Goal: Information Seeking & Learning: Learn about a topic

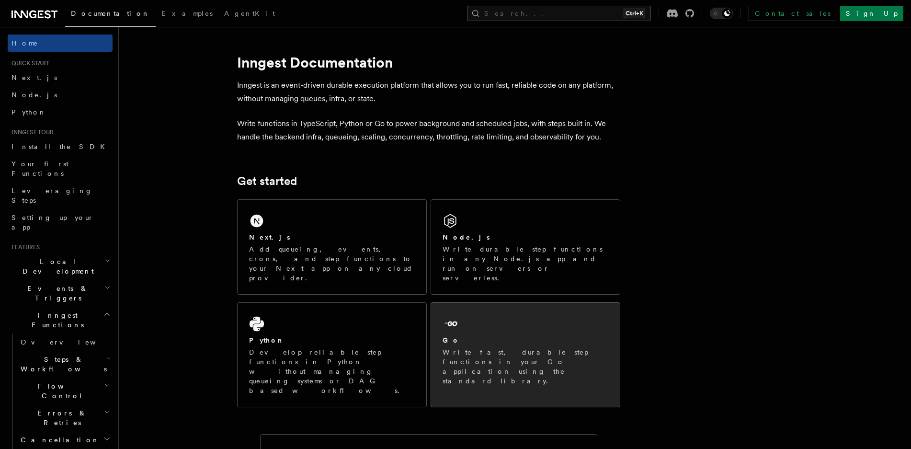
click at [502, 303] on div "Go Write fast, durable step functions in your Go application using the standard…" at bounding box center [525, 350] width 189 height 94
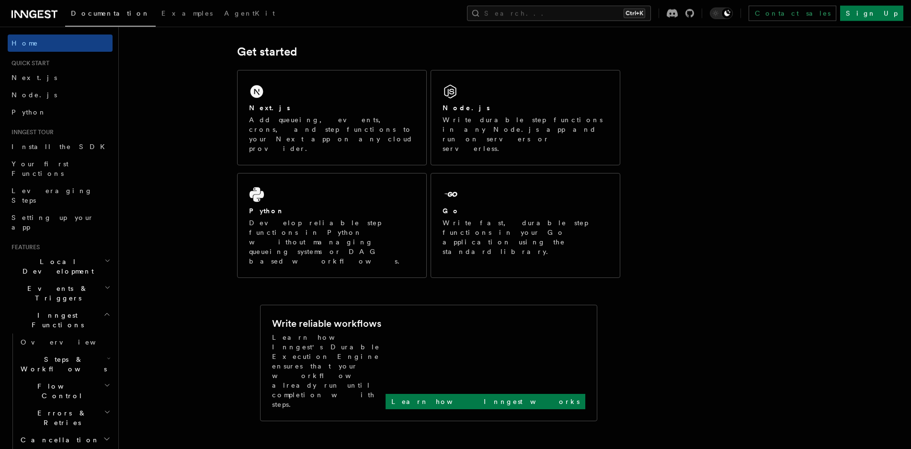
scroll to position [124, 0]
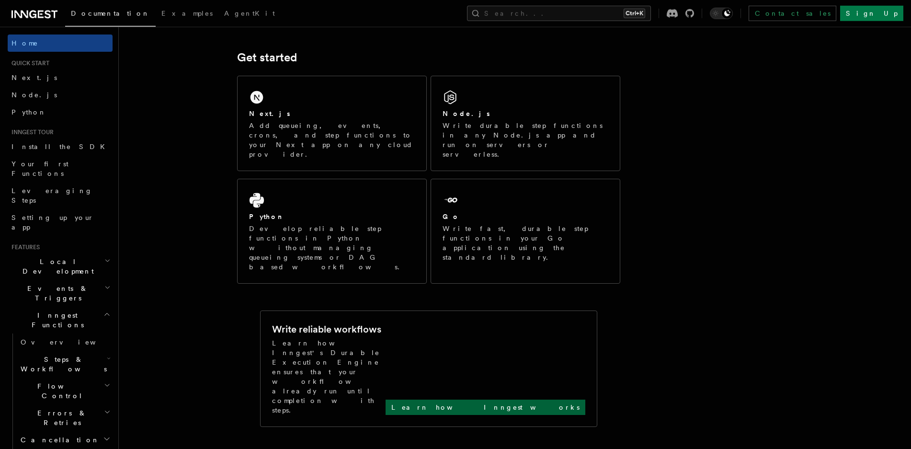
click at [554, 400] on link "Learn how Inngest works" at bounding box center [486, 407] width 200 height 15
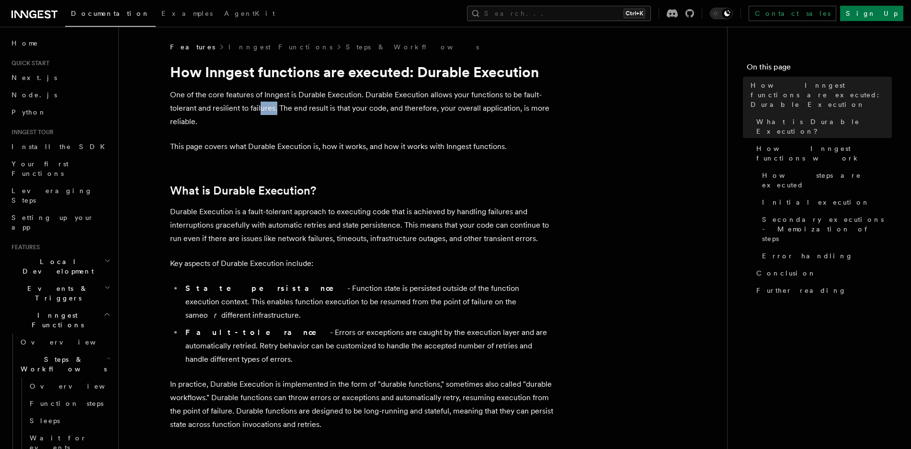
drag, startPoint x: 277, startPoint y: 110, endPoint x: 260, endPoint y: 111, distance: 17.3
click at [260, 111] on p "One of the core features of Inngest is Durable Execution. Durable Execution all…" at bounding box center [361, 108] width 383 height 40
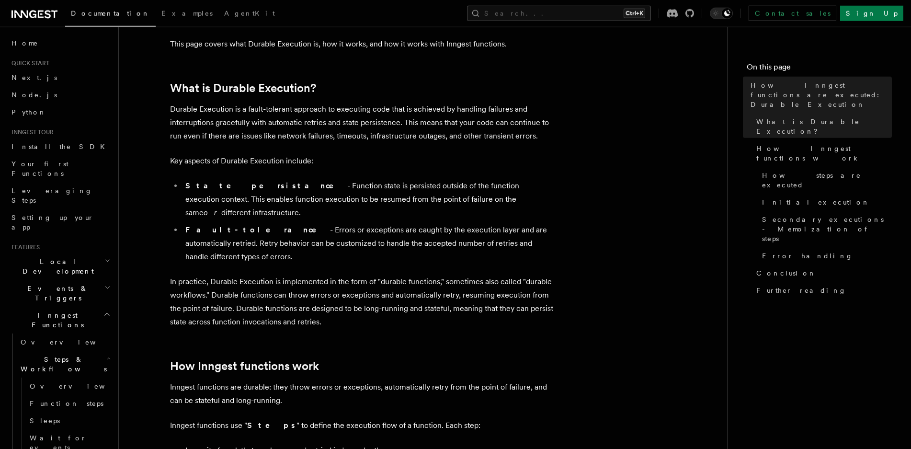
scroll to position [104, 0]
click at [415, 287] on p "In practice, Durable Execution is implemented in the form of "durable functions…" at bounding box center [361, 301] width 383 height 54
click at [351, 296] on p "In practice, Durable Execution is implemented in the form of "durable functions…" at bounding box center [361, 301] width 383 height 54
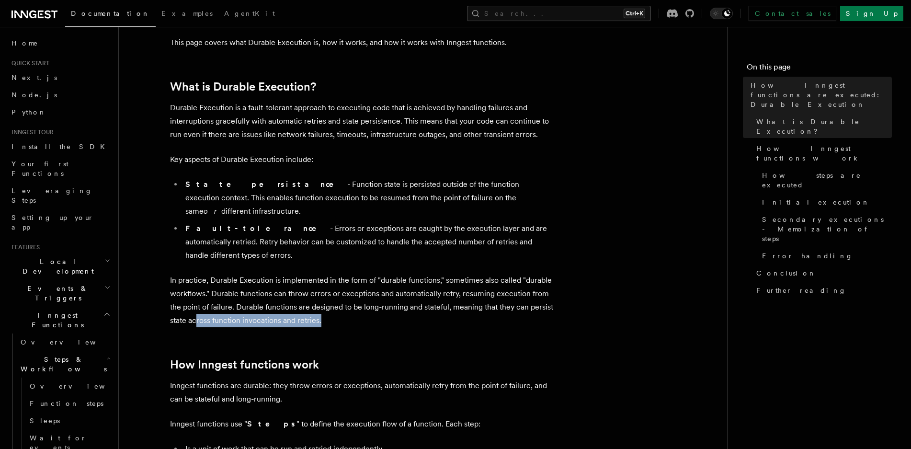
drag, startPoint x: 195, startPoint y: 297, endPoint x: 331, endPoint y: 305, distance: 135.8
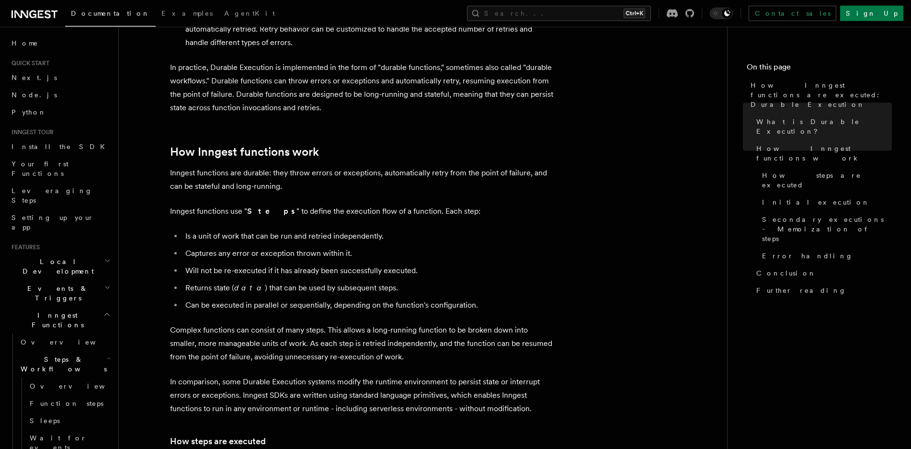
scroll to position [318, 0]
drag, startPoint x: 259, startPoint y: 143, endPoint x: 270, endPoint y: 145, distance: 11.1
click at [270, 165] on p "Inngest functions are durable: they throw errors or exceptions, automatically r…" at bounding box center [361, 178] width 383 height 27
click at [338, 165] on p "Inngest functions are durable: they throw errors or exceptions, automatically r…" at bounding box center [361, 178] width 383 height 27
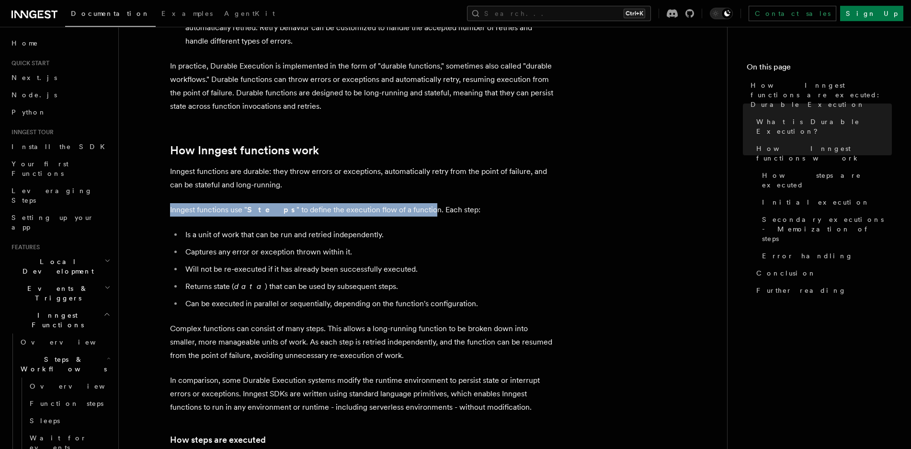
drag, startPoint x: 408, startPoint y: 186, endPoint x: 260, endPoint y: 174, distance: 149.0
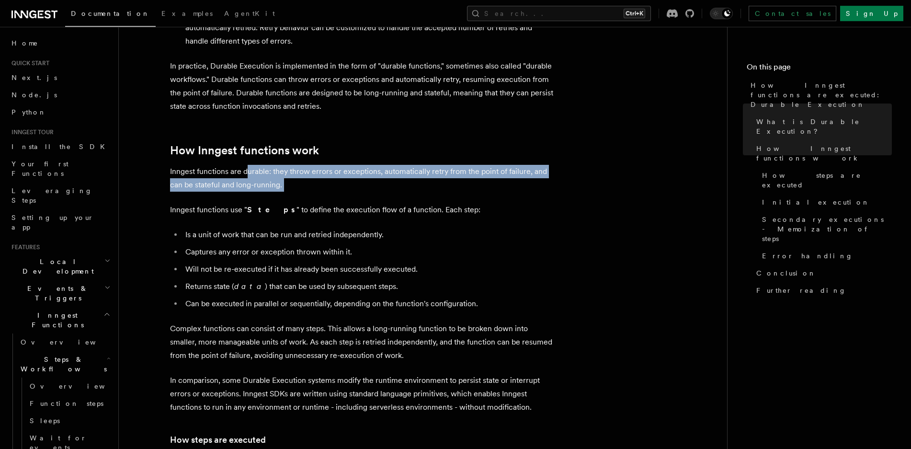
drag, startPoint x: 260, startPoint y: 174, endPoint x: 247, endPoint y: 147, distance: 30.5
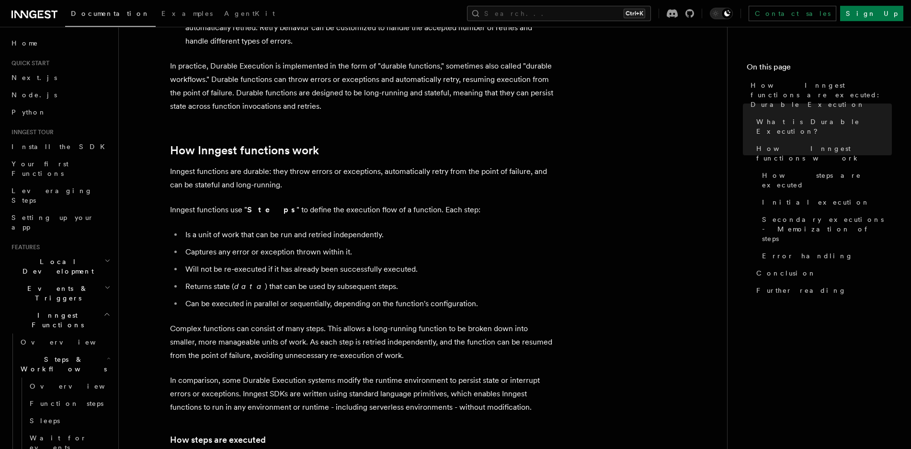
click at [247, 165] on p "Inngest functions are durable: they throw errors or exceptions, automatically r…" at bounding box center [361, 178] width 383 height 27
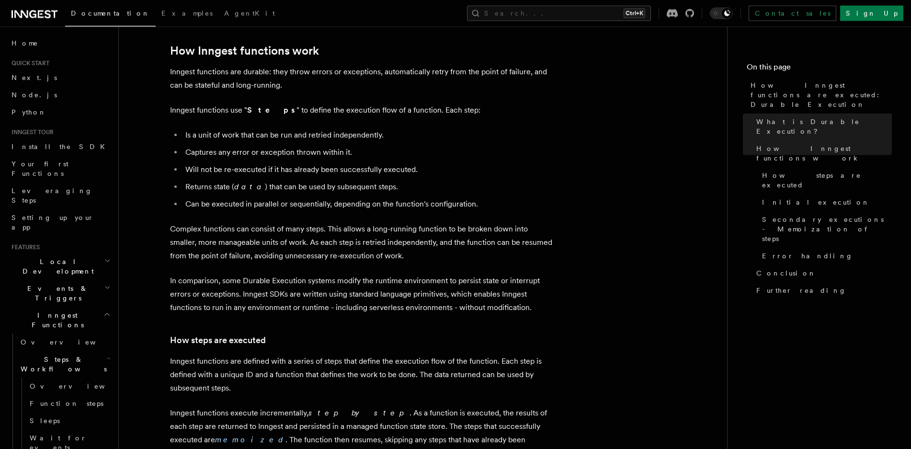
scroll to position [435, 0]
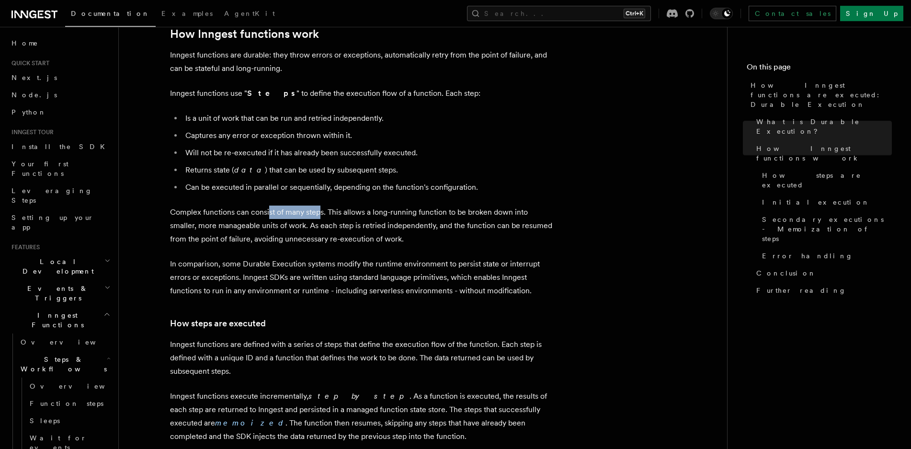
drag, startPoint x: 321, startPoint y: 186, endPoint x: 269, endPoint y: 186, distance: 51.7
click at [269, 206] on p "Complex functions can consist of many steps. This allows a long-running functio…" at bounding box center [361, 226] width 383 height 40
click at [350, 206] on p "Complex functions can consist of many steps. This allows a long-running functio…" at bounding box center [361, 226] width 383 height 40
click at [439, 206] on p "Complex functions can consist of many steps. This allows a long-running functio…" at bounding box center [361, 226] width 383 height 40
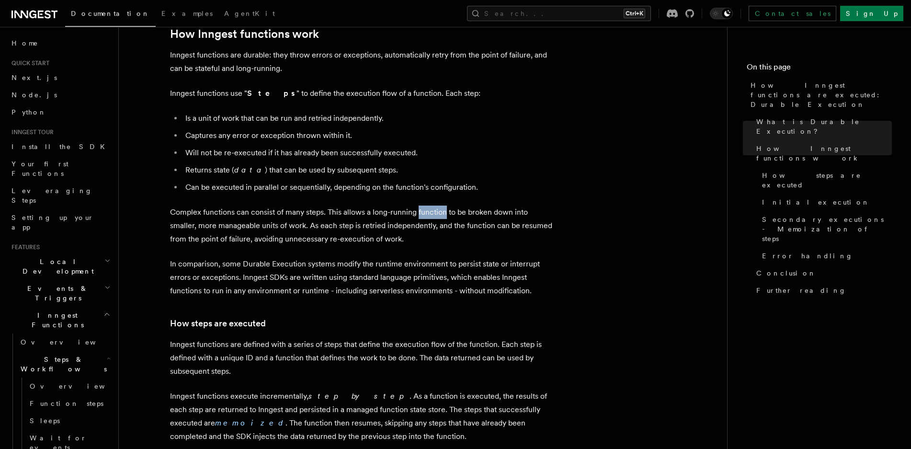
click at [439, 206] on p "Complex functions can consist of many steps. This allows a long-running functio…" at bounding box center [361, 226] width 383 height 40
click at [296, 206] on p "Complex functions can consist of many steps. This allows a long-running functio…" at bounding box center [361, 226] width 383 height 40
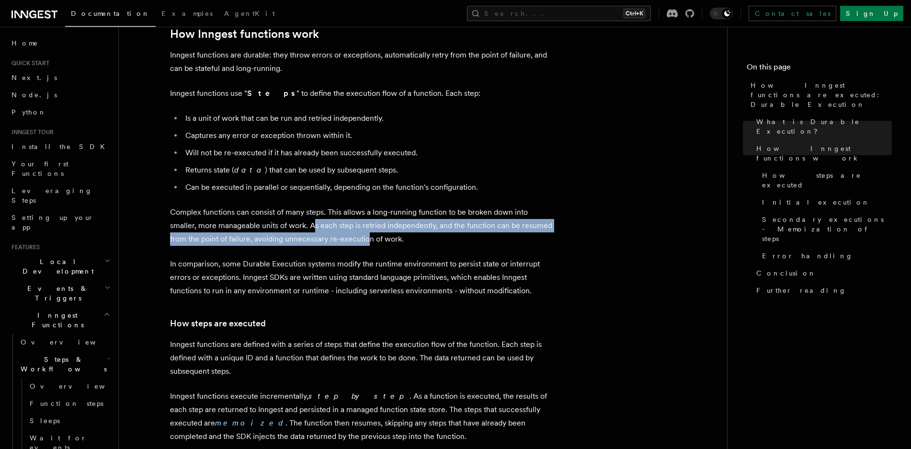
drag, startPoint x: 315, startPoint y: 205, endPoint x: 366, endPoint y: 208, distance: 51.4
click at [366, 208] on p "Complex functions can consist of many steps. This allows a long-running functio…" at bounding box center [361, 226] width 383 height 40
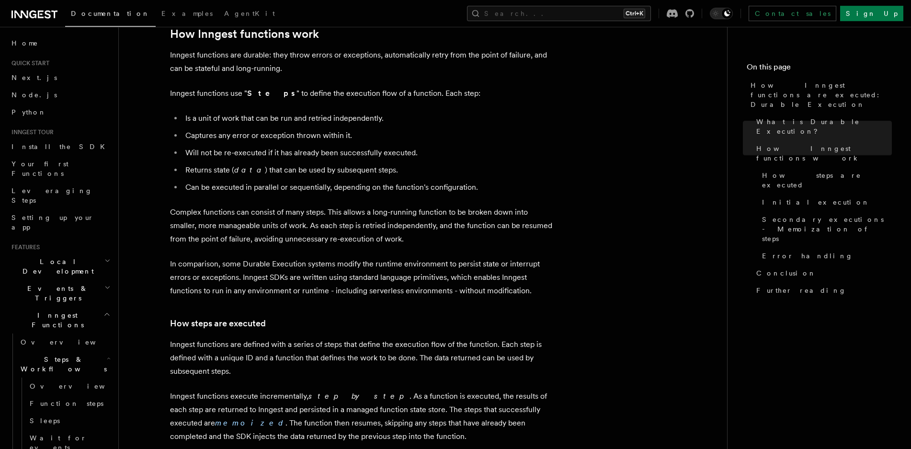
click at [366, 208] on p "Complex functions can consist of many steps. This allows a long-running functio…" at bounding box center [361, 226] width 383 height 40
click at [432, 206] on p "Complex functions can consist of many steps. This allows a long-running functio…" at bounding box center [361, 226] width 383 height 40
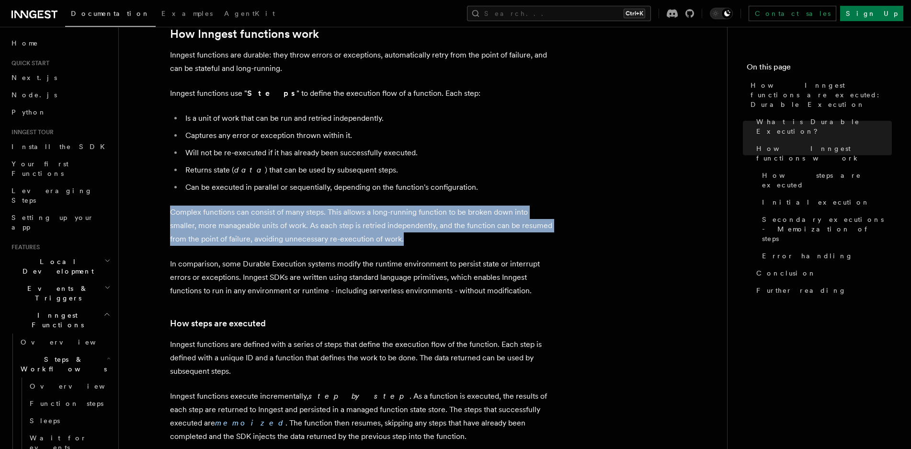
drag, startPoint x: 414, startPoint y: 212, endPoint x: 168, endPoint y: 176, distance: 248.5
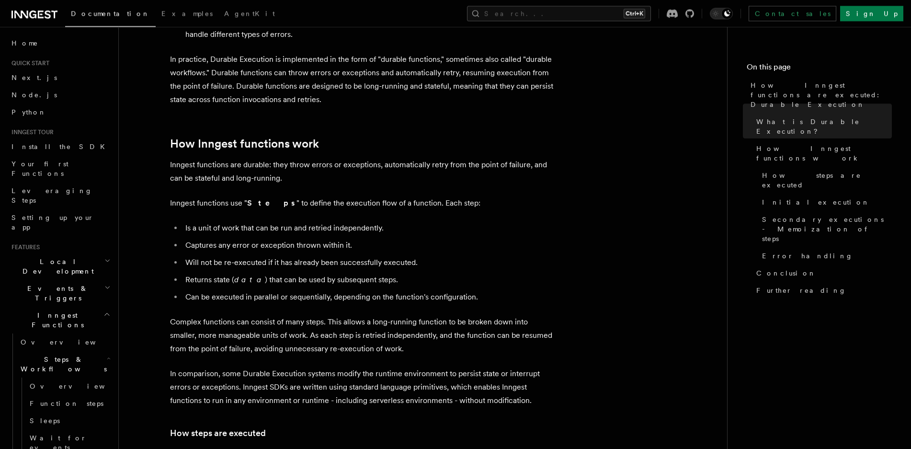
scroll to position [336, 0]
